Goal: Transaction & Acquisition: Obtain resource

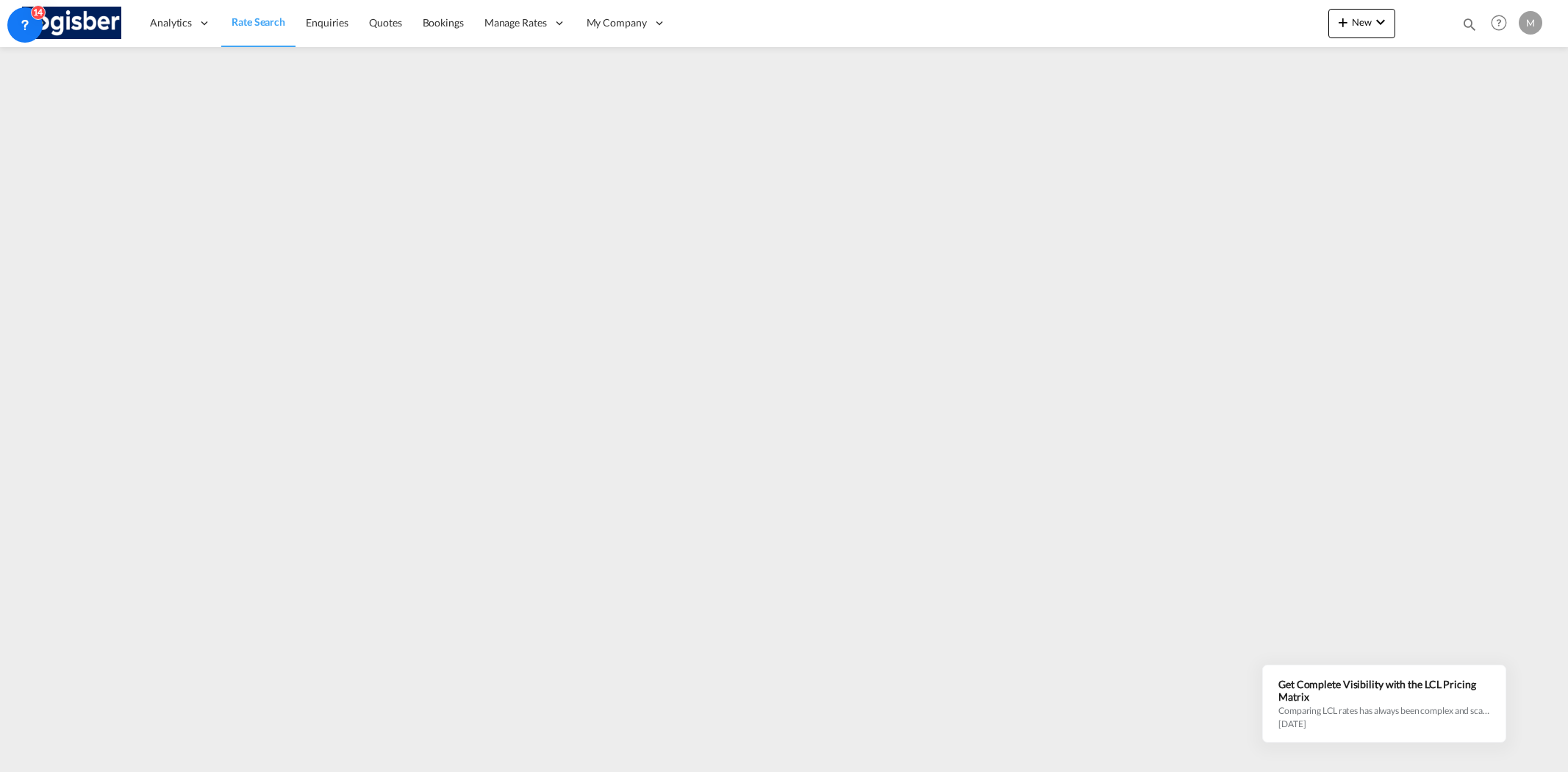
click at [258, 20] on span "Rate Search" at bounding box center [258, 21] width 54 height 12
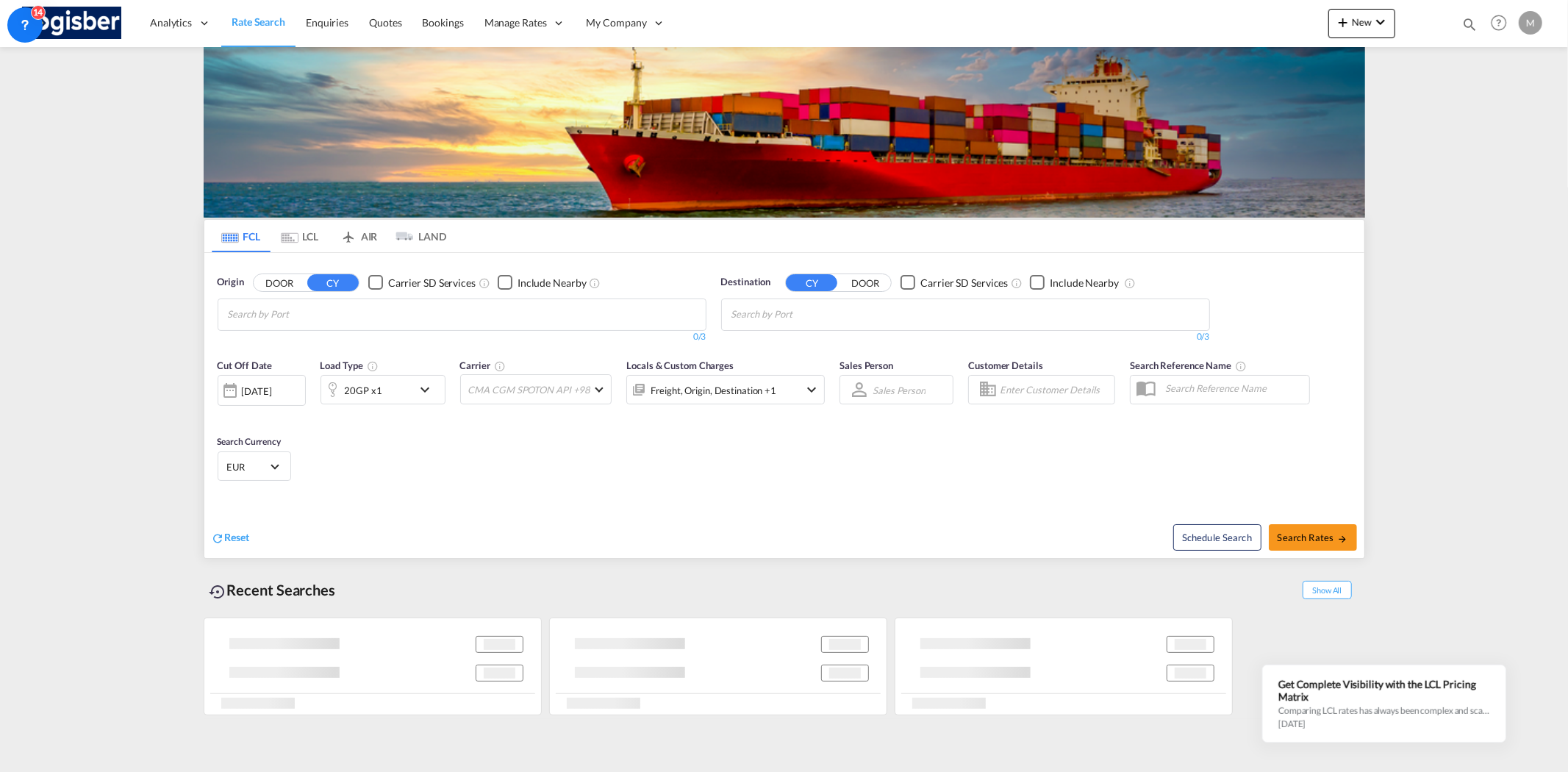
click at [296, 232] on md-icon "Use the left and right arrow keys to navigate between tabs" at bounding box center [290, 238] width 18 height 11
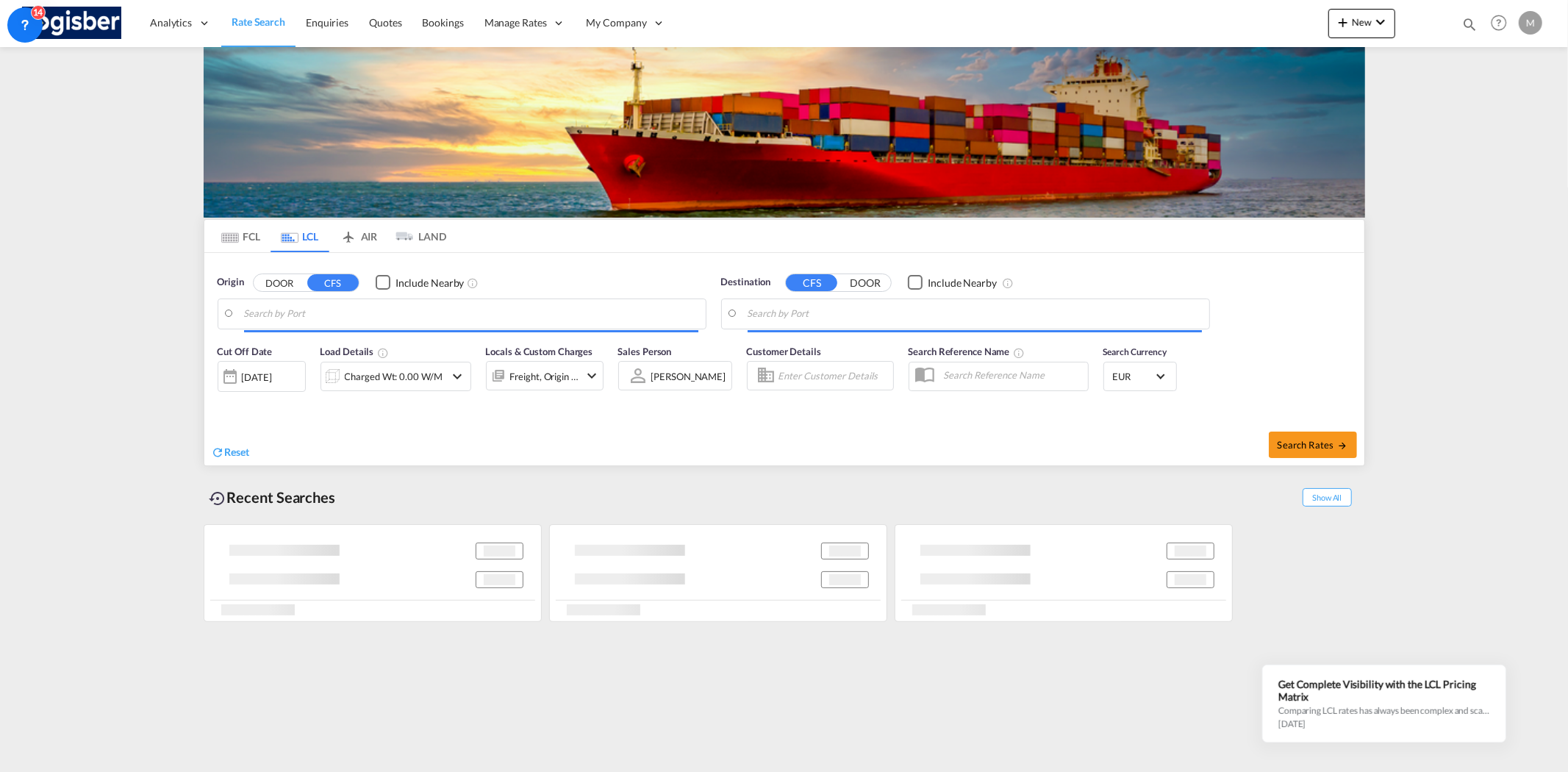
type input "[GEOGRAPHIC_DATA], ESBCN"
type input "[GEOGRAPHIC_DATA], [GEOGRAPHIC_DATA]"
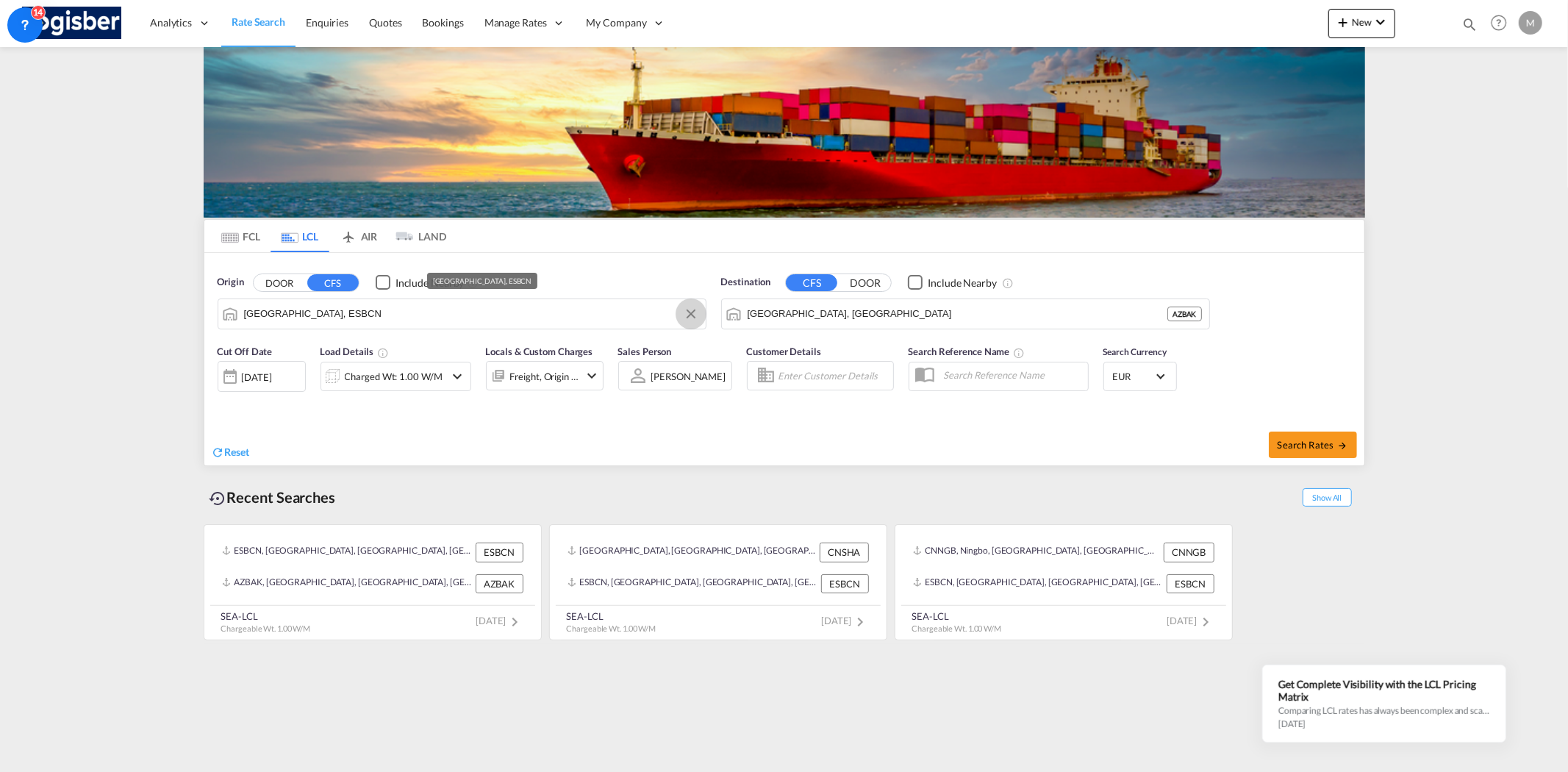
click at [693, 309] on button "Clear Input" at bounding box center [690, 314] width 22 height 22
click at [1193, 312] on button "Clear Input" at bounding box center [1194, 314] width 22 height 22
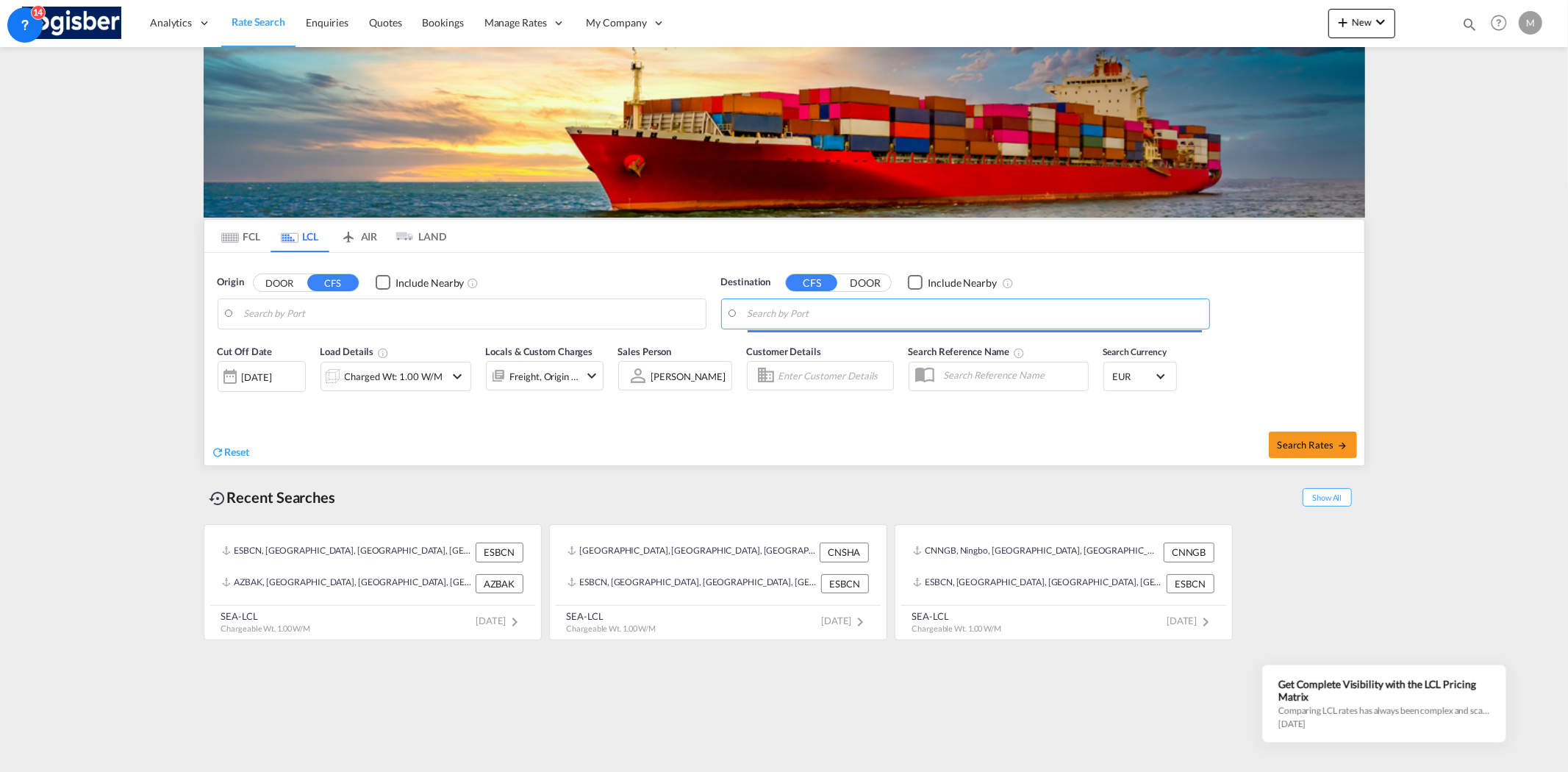
click at [409, 313] on body "Analytics Reports Dashboard Rate Search Enquiries Quotes Bookings" at bounding box center [784, 386] width 1568 height 772
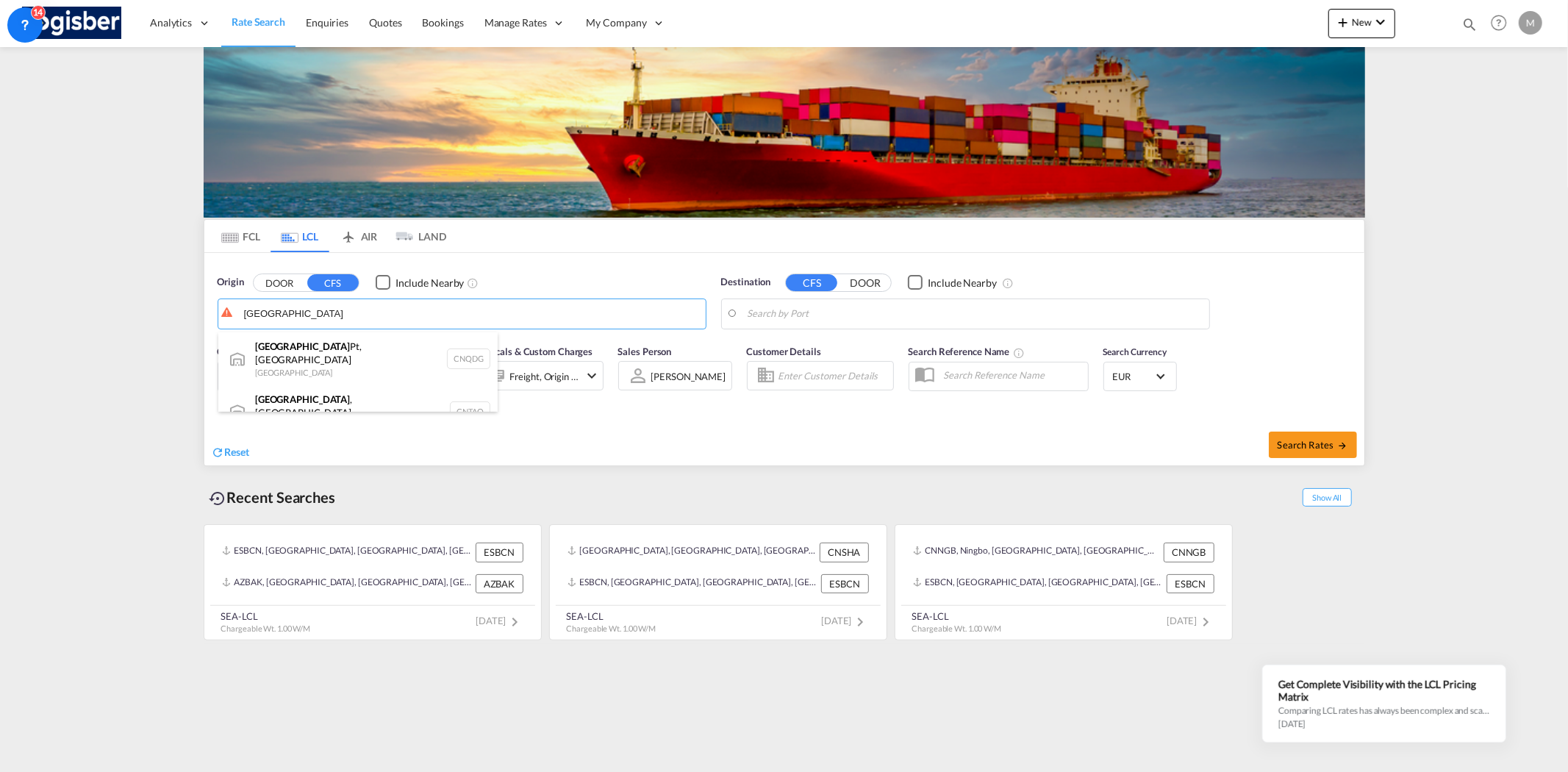
click at [313, 355] on div "Qingdao Pt, SD China CNQDG" at bounding box center [358, 359] width 280 height 53
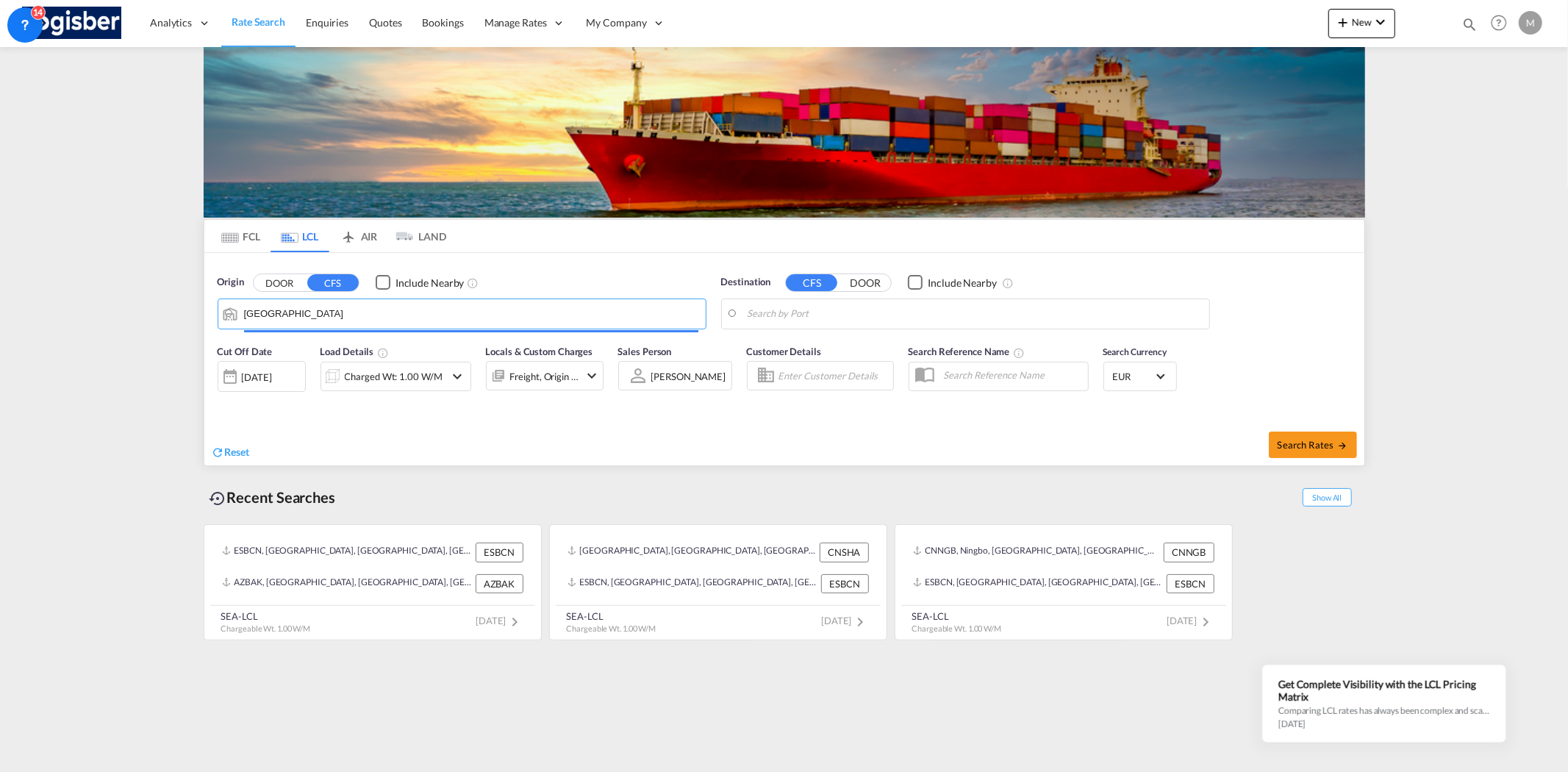
type input "Qingdao Pt, SD, CNQDG"
click at [827, 313] on body "Analytics Reports Dashboard Rate Search Enquiries Quotes Bookings" at bounding box center [784, 386] width 1568 height 772
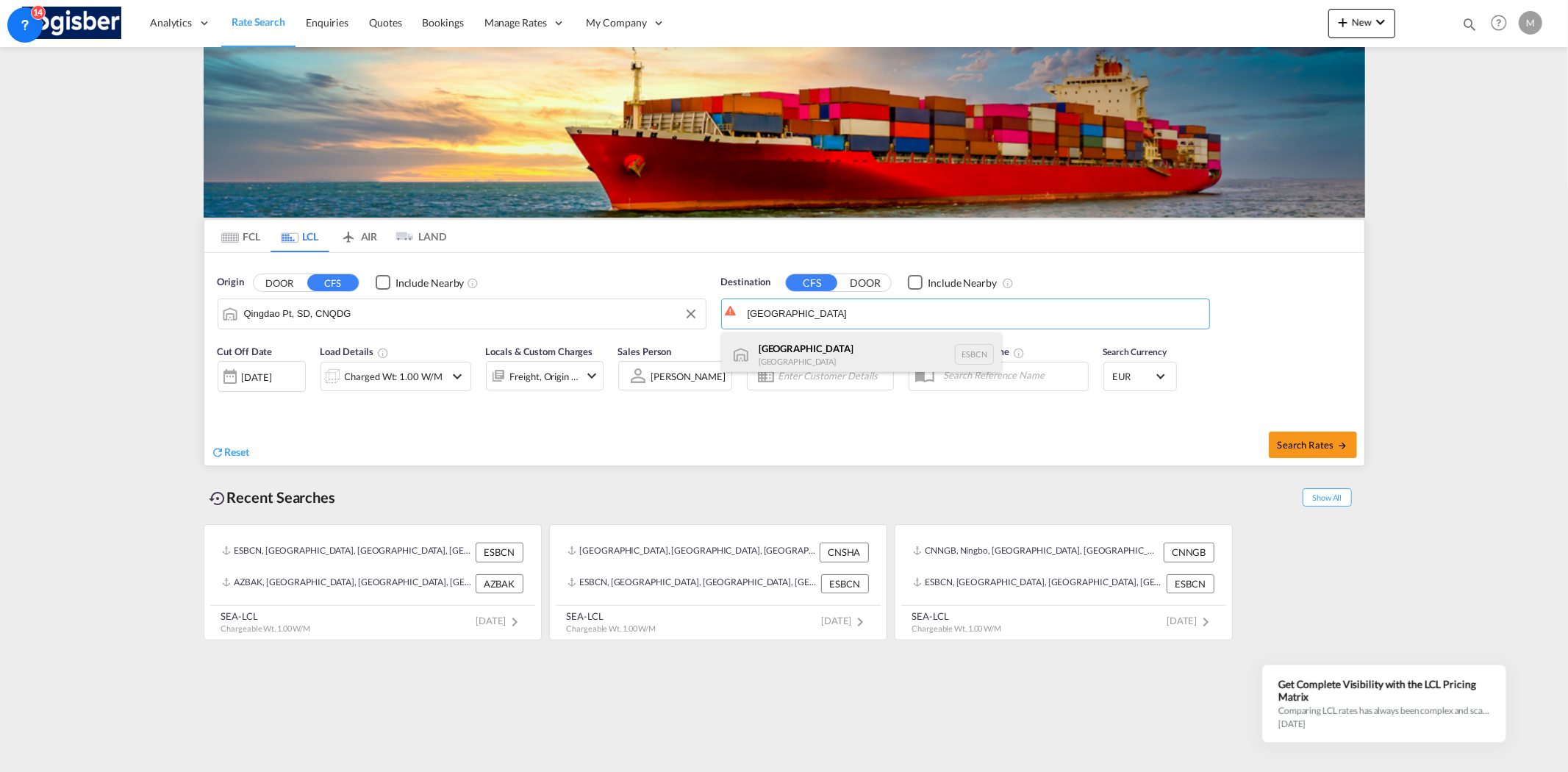
click at [819, 353] on div "[GEOGRAPHIC_DATA] [GEOGRAPHIC_DATA] ESBCN" at bounding box center [861, 355] width 280 height 44
type input "[GEOGRAPHIC_DATA], ESBCN"
click at [1328, 444] on span "Search Rates" at bounding box center [1312, 444] width 71 height 11
type input "CNQDG to ESBCN / [DATE]"
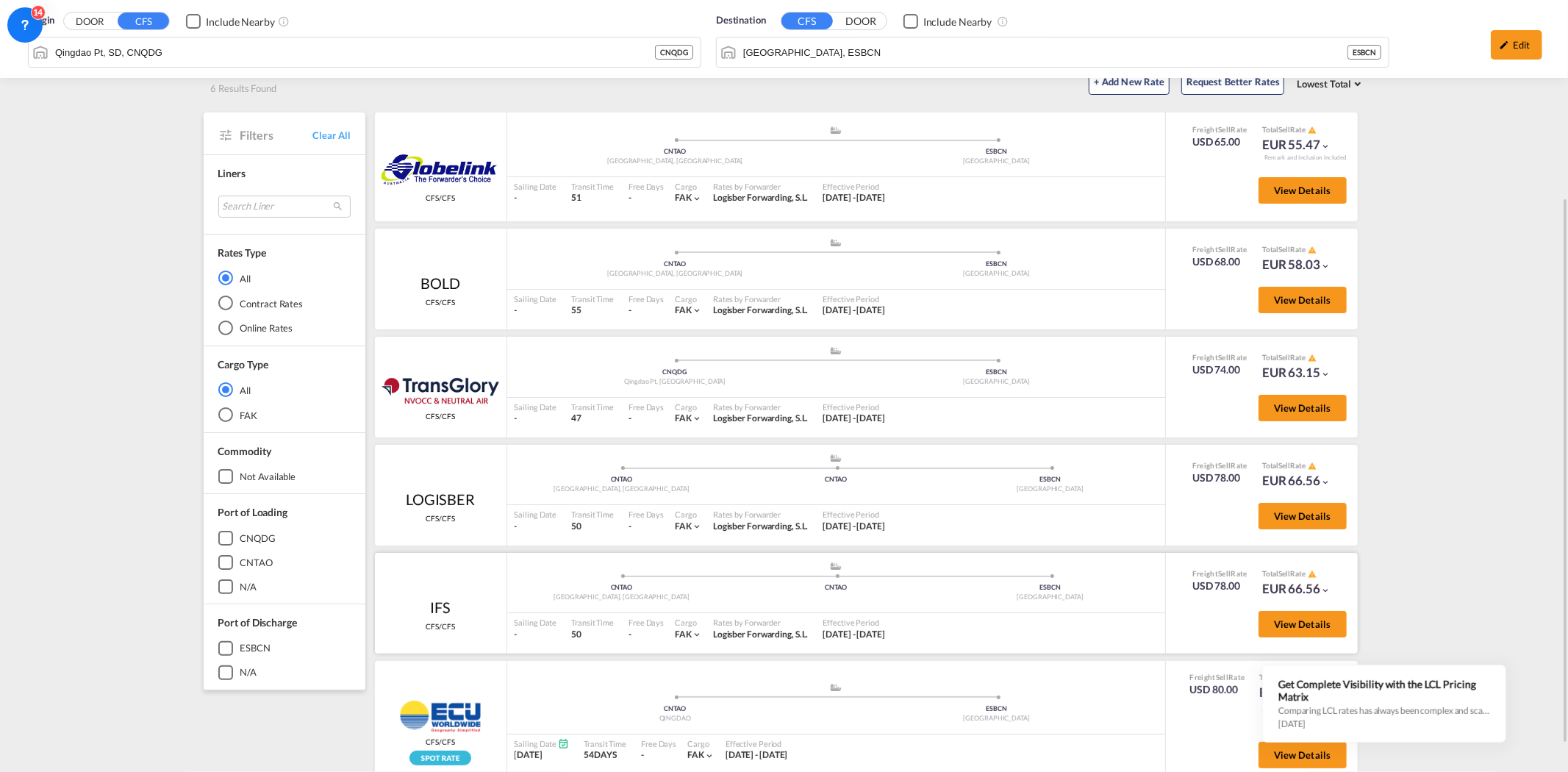
scroll to position [163, 0]
